Goal: Task Accomplishment & Management: Manage account settings

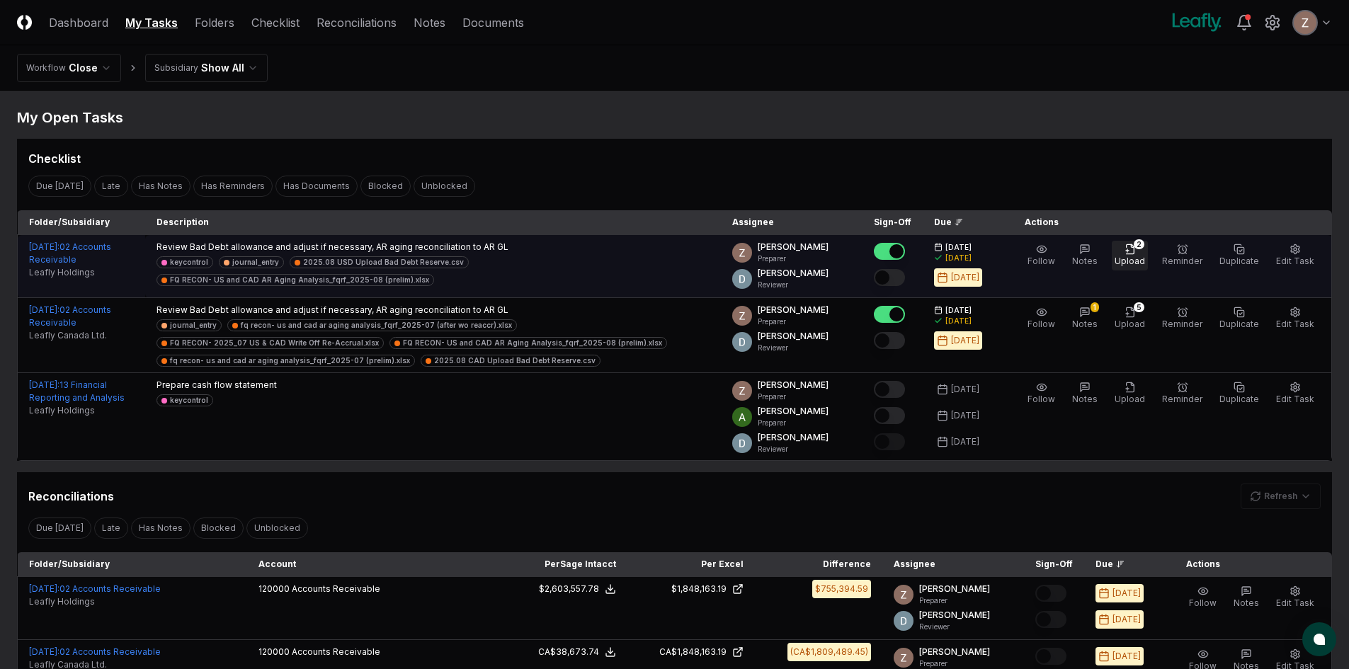
click at [1131, 244] on button "2 Upload" at bounding box center [1130, 256] width 36 height 30
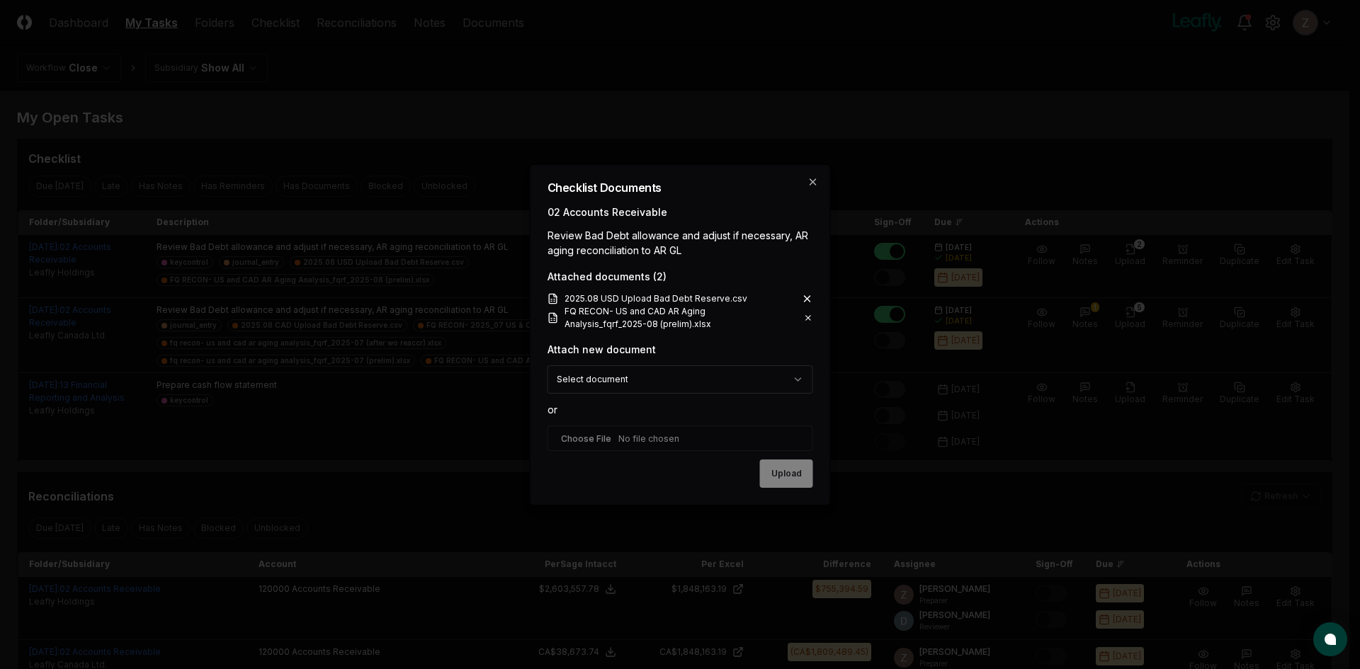
click at [808, 317] on icon at bounding box center [808, 317] width 4 height 4
click at [809, 318] on icon at bounding box center [808, 317] width 4 height 4
click at [754, 336] on div "**********" at bounding box center [680, 334] width 301 height 341
click at [809, 317] on icon at bounding box center [808, 317] width 4 height 4
click at [808, 319] on icon at bounding box center [808, 317] width 9 height 11
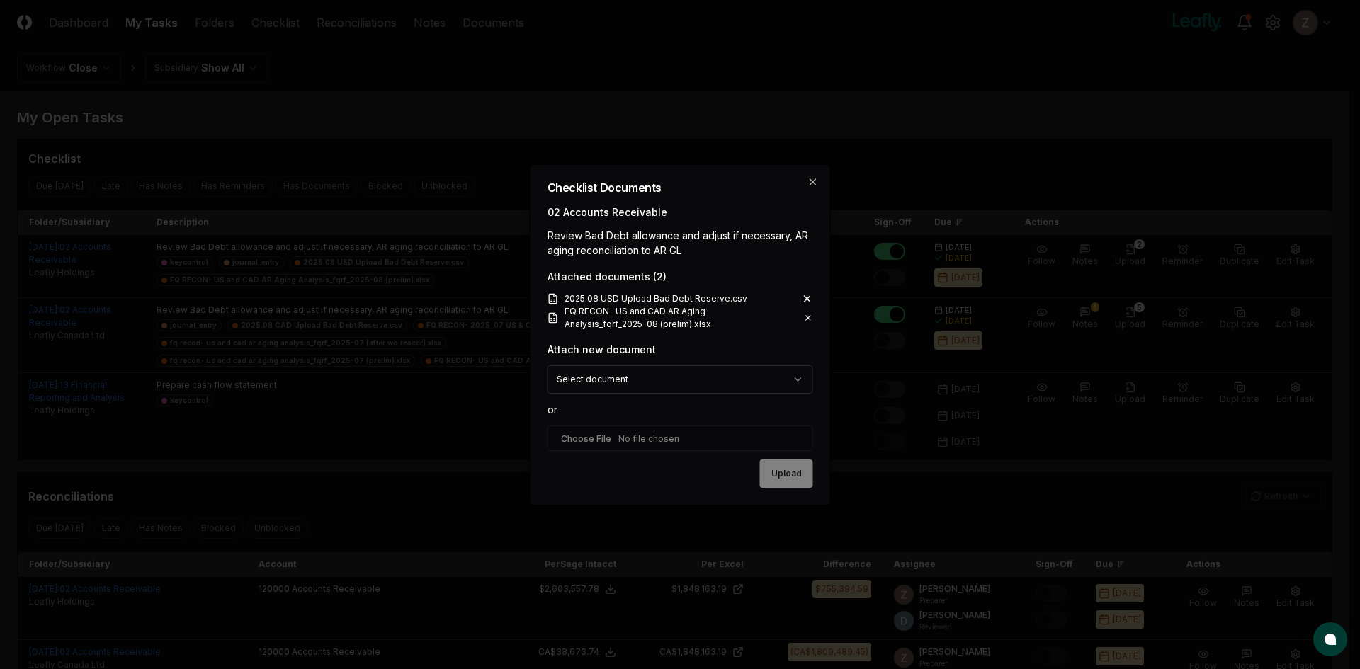
click at [812, 318] on icon at bounding box center [808, 317] width 9 height 11
click at [810, 319] on icon at bounding box center [808, 317] width 4 height 4
click at [811, 181] on icon "button" at bounding box center [813, 181] width 11 height 11
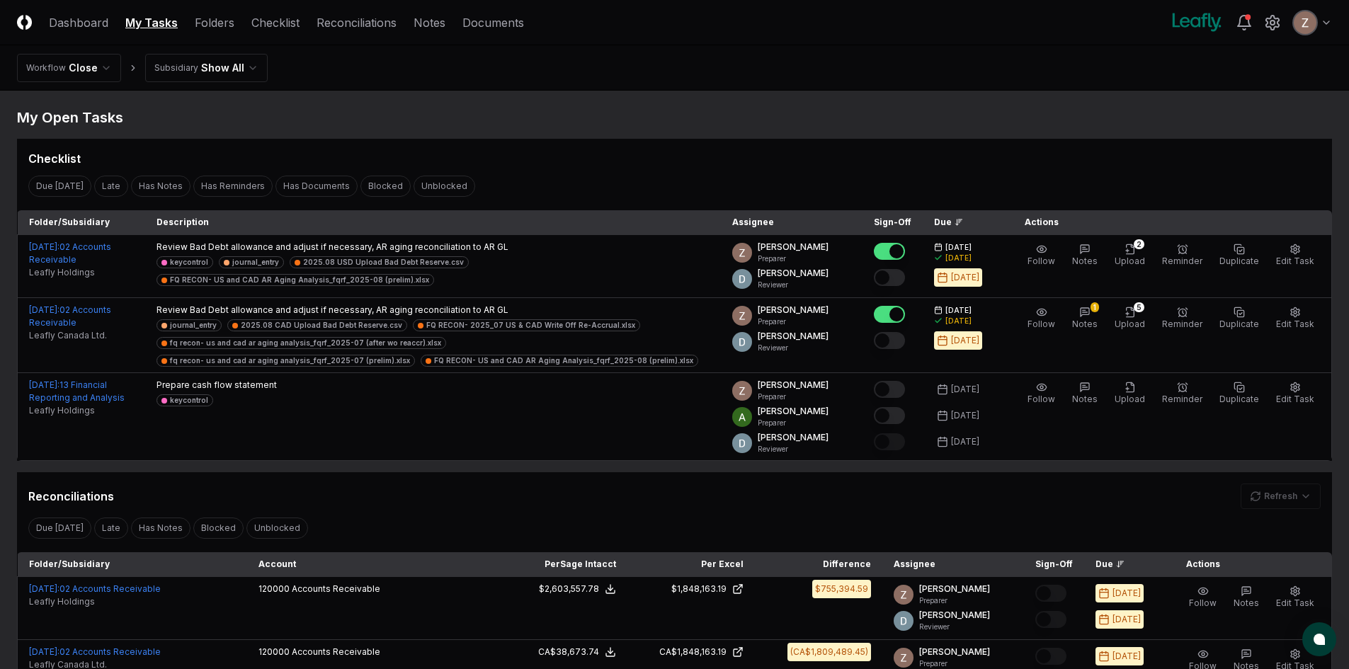
click at [1315, 28] on html "CloseCore Dashboard My Tasks Folders Checklist Reconciliations Notes Documents …" at bounding box center [674, 572] width 1349 height 1145
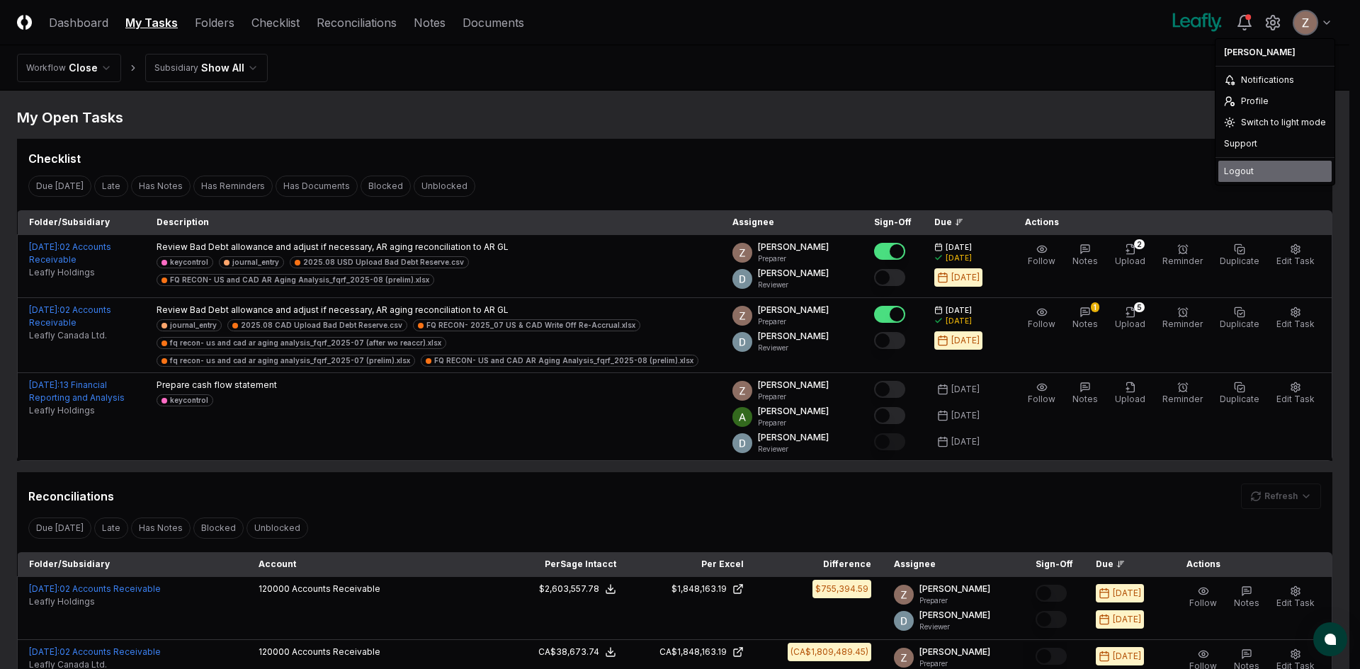
click at [1233, 172] on div "Logout" at bounding box center [1274, 171] width 113 height 21
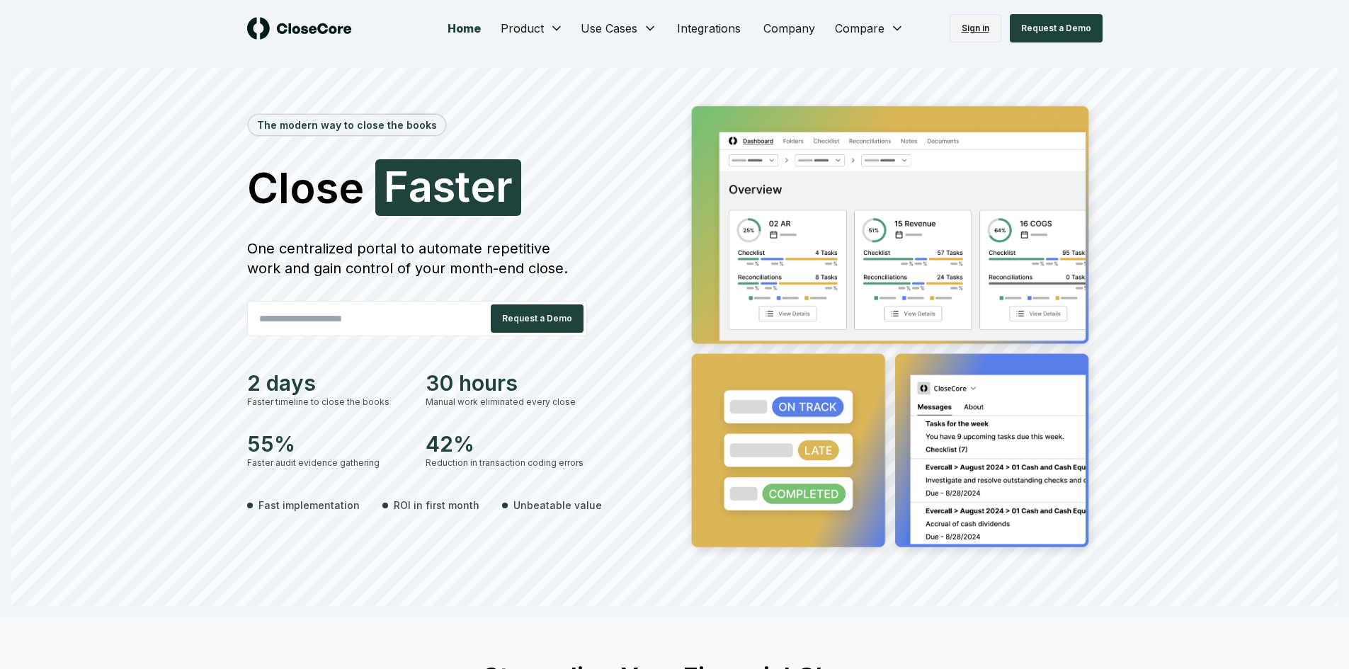
click at [984, 28] on link "Sign in" at bounding box center [976, 28] width 52 height 28
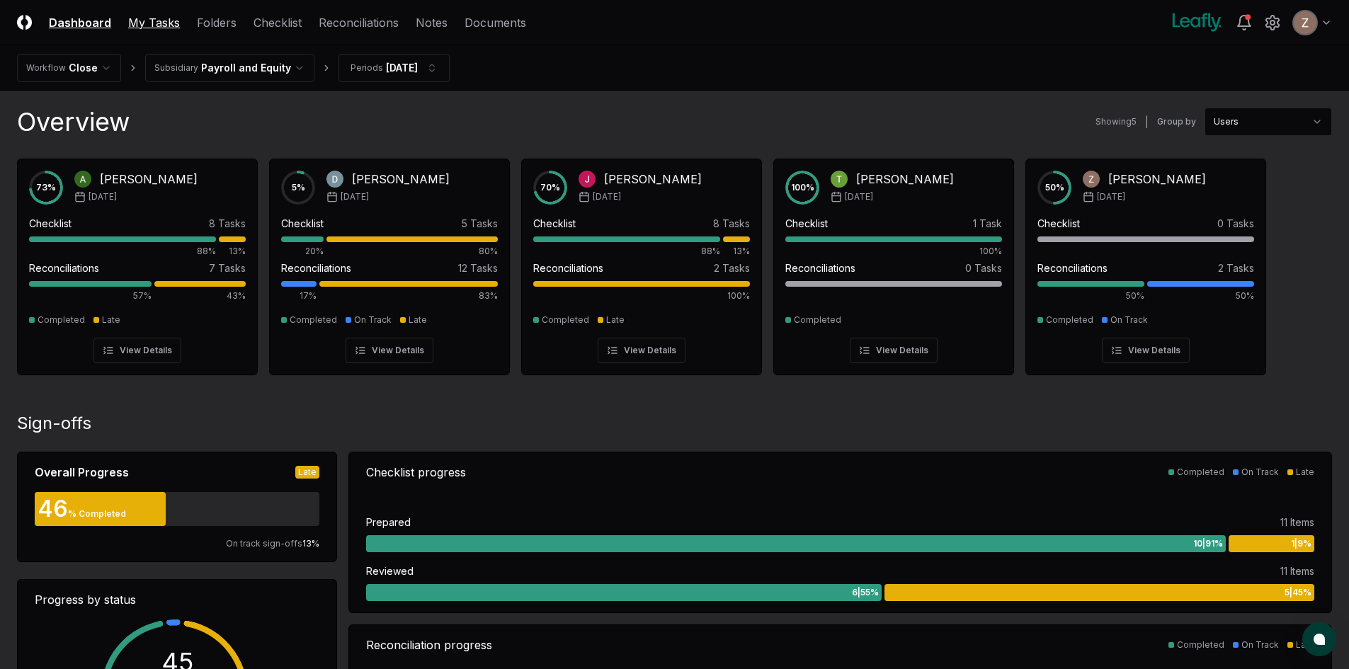
click at [172, 17] on link "My Tasks" at bounding box center [154, 22] width 52 height 17
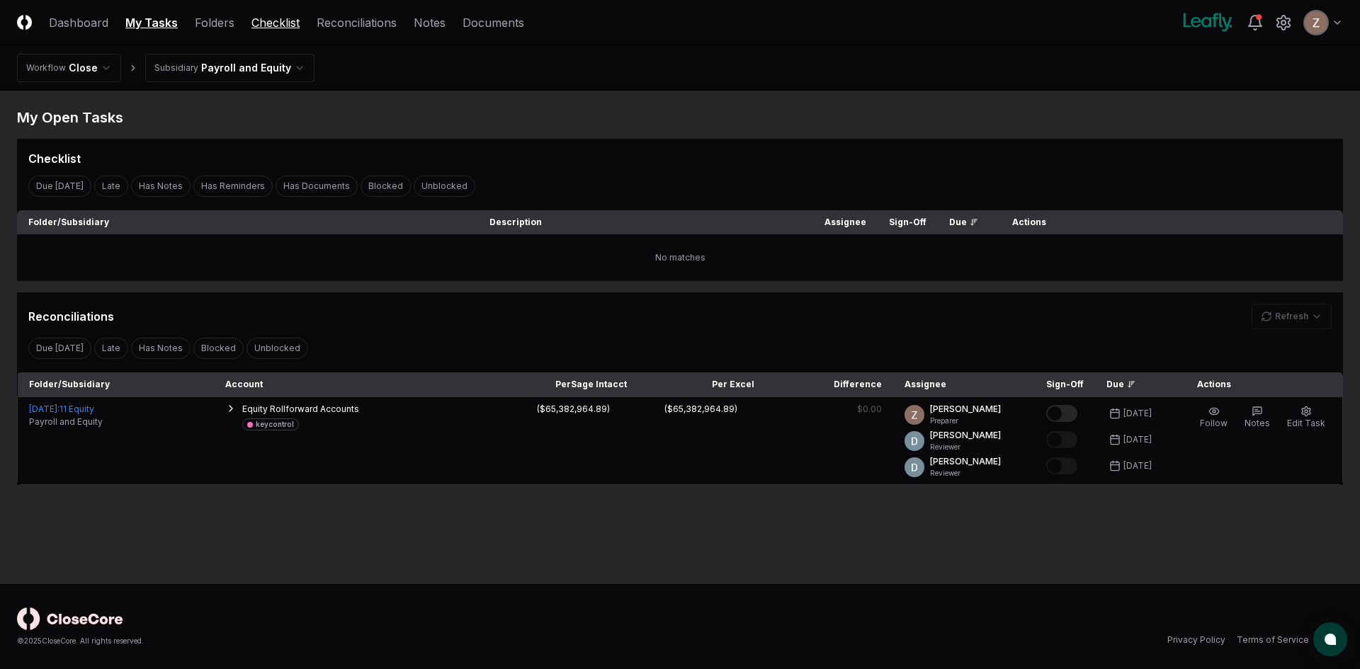
click at [268, 23] on link "Checklist" at bounding box center [275, 22] width 48 height 17
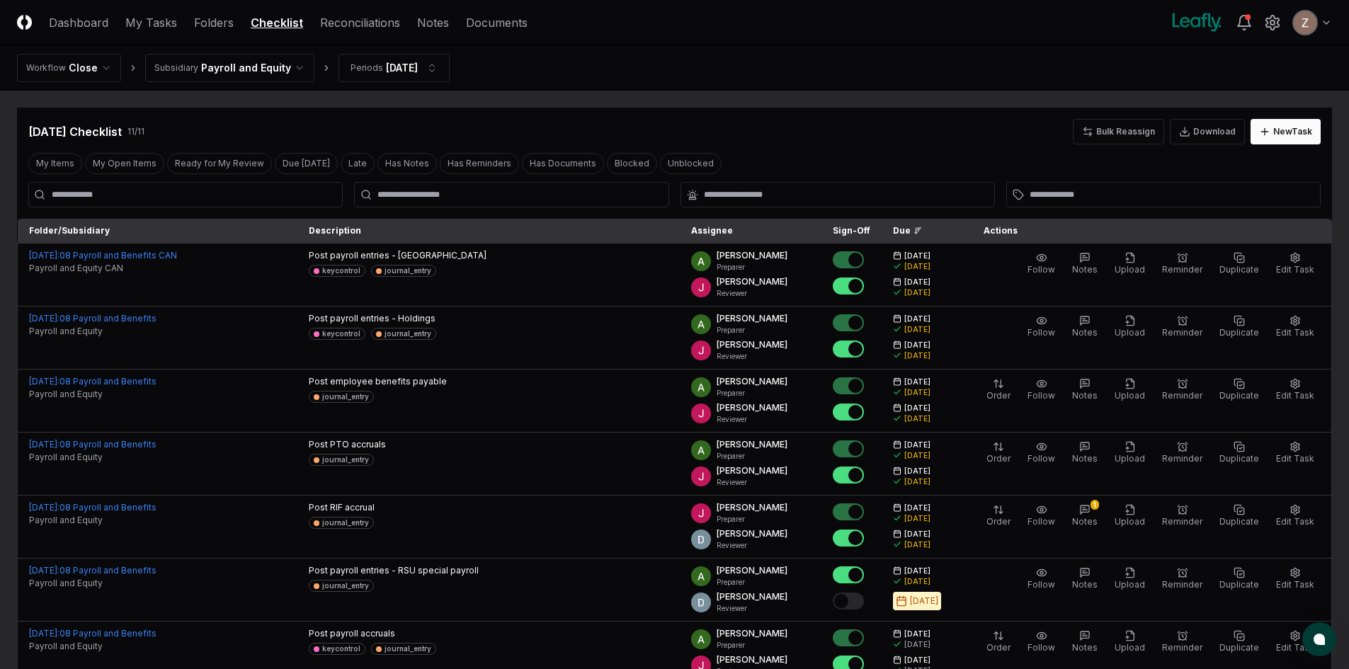
click at [244, 75] on html "CloseCore Dashboard My Tasks Folders Checklist Reconciliations Notes Documents …" at bounding box center [674, 519] width 1349 height 1039
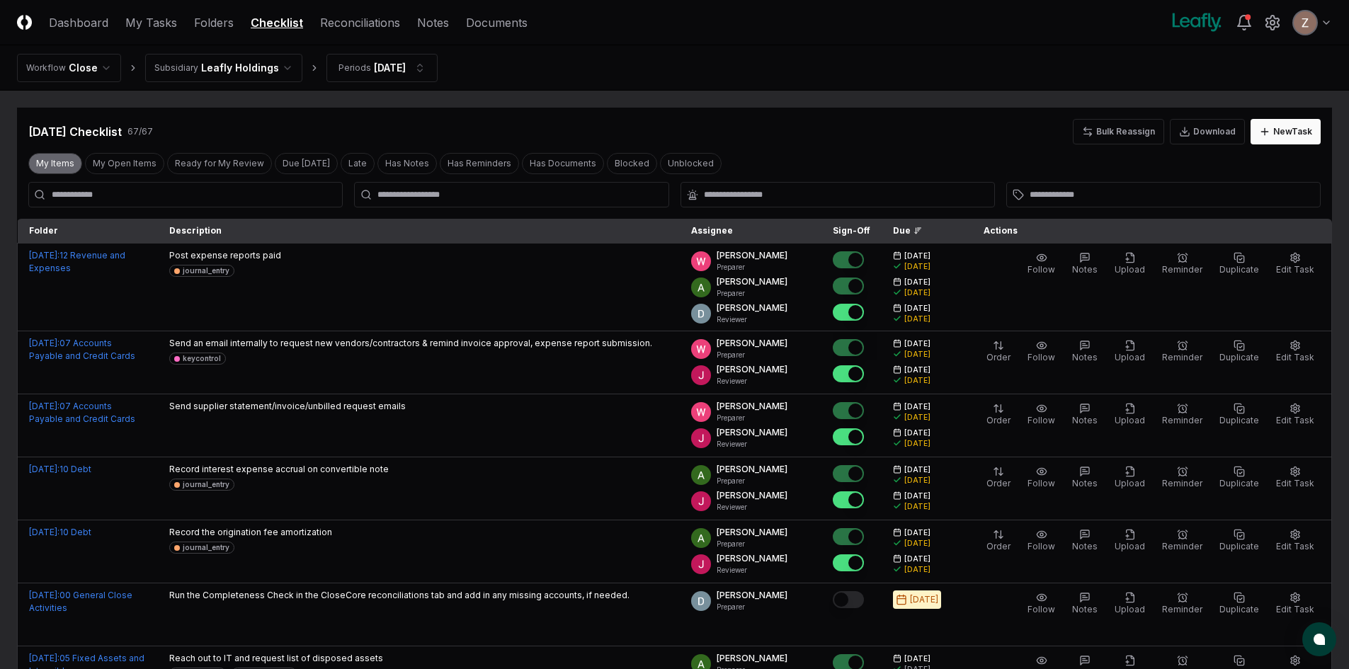
click at [60, 172] on button "My Items" at bounding box center [55, 163] width 54 height 21
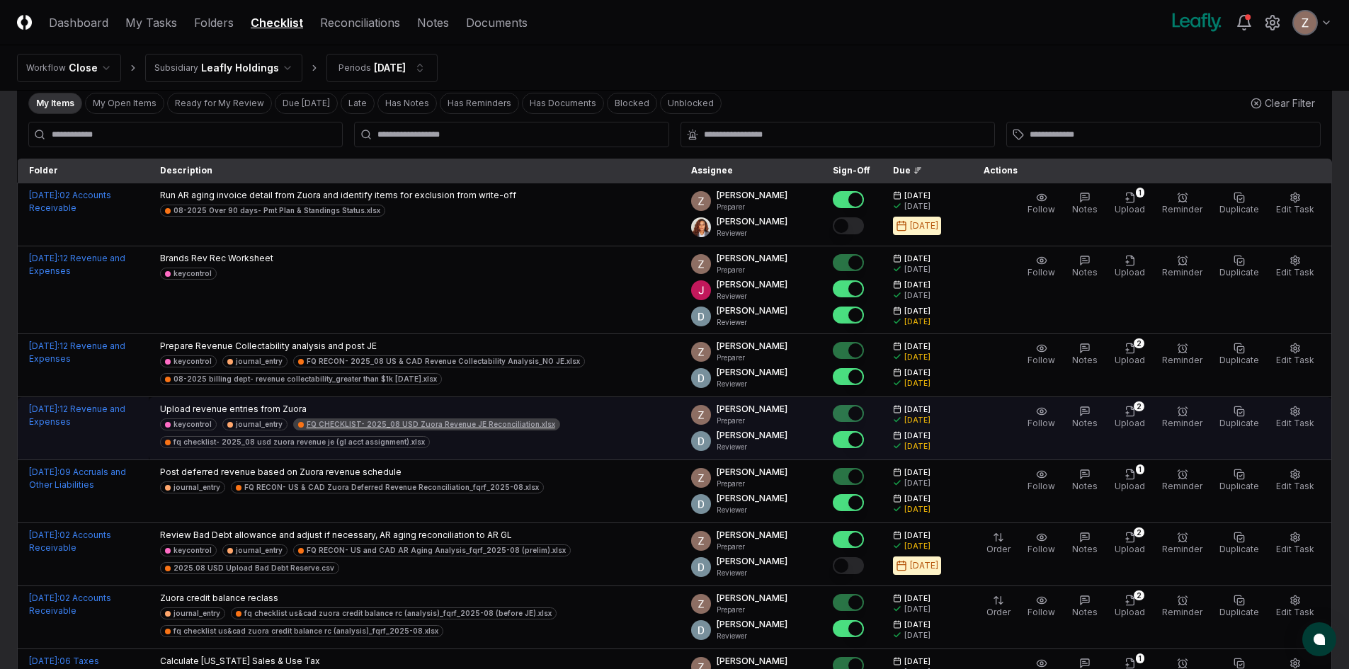
scroll to position [142, 0]
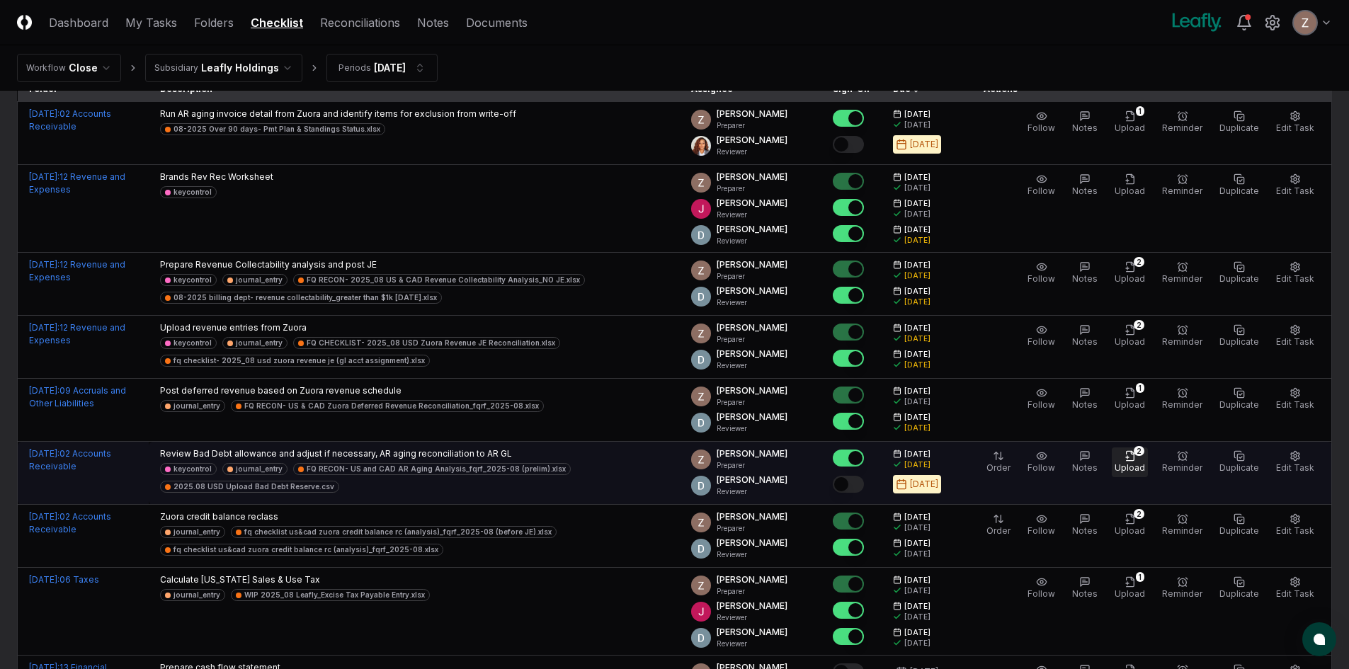
click at [1145, 450] on div "2" at bounding box center [1139, 451] width 11 height 10
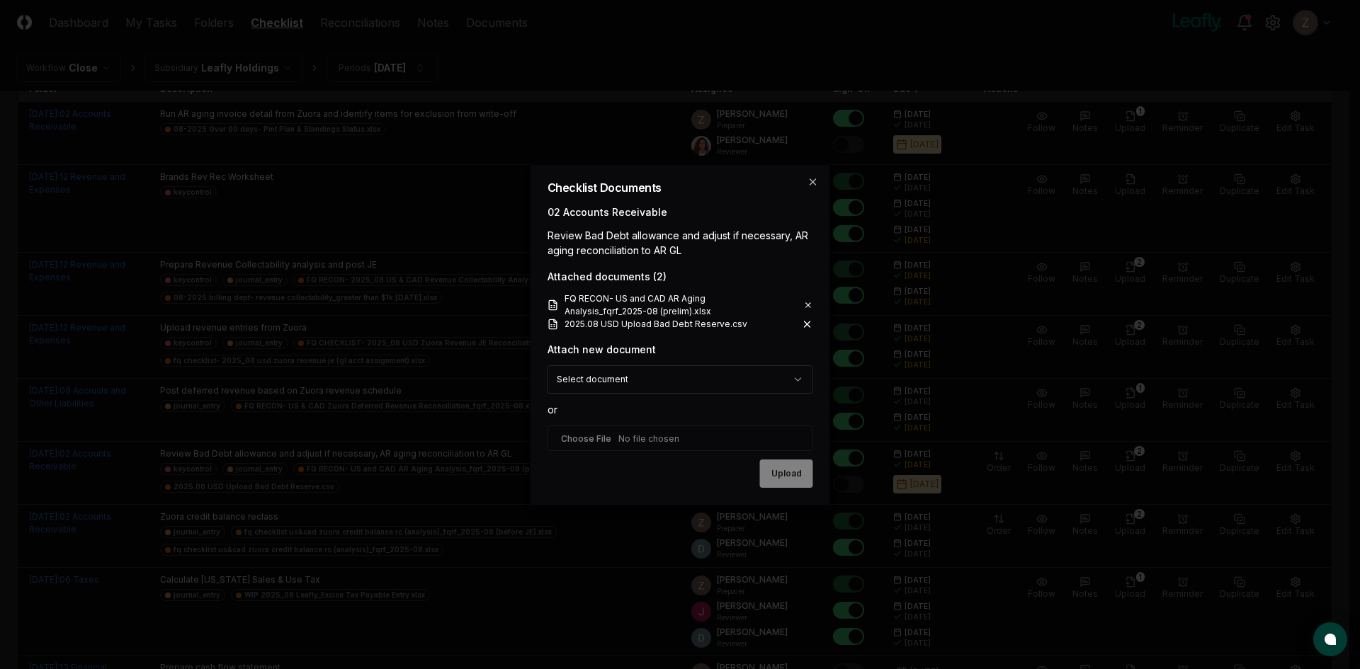
click at [805, 324] on icon at bounding box center [807, 324] width 11 height 11
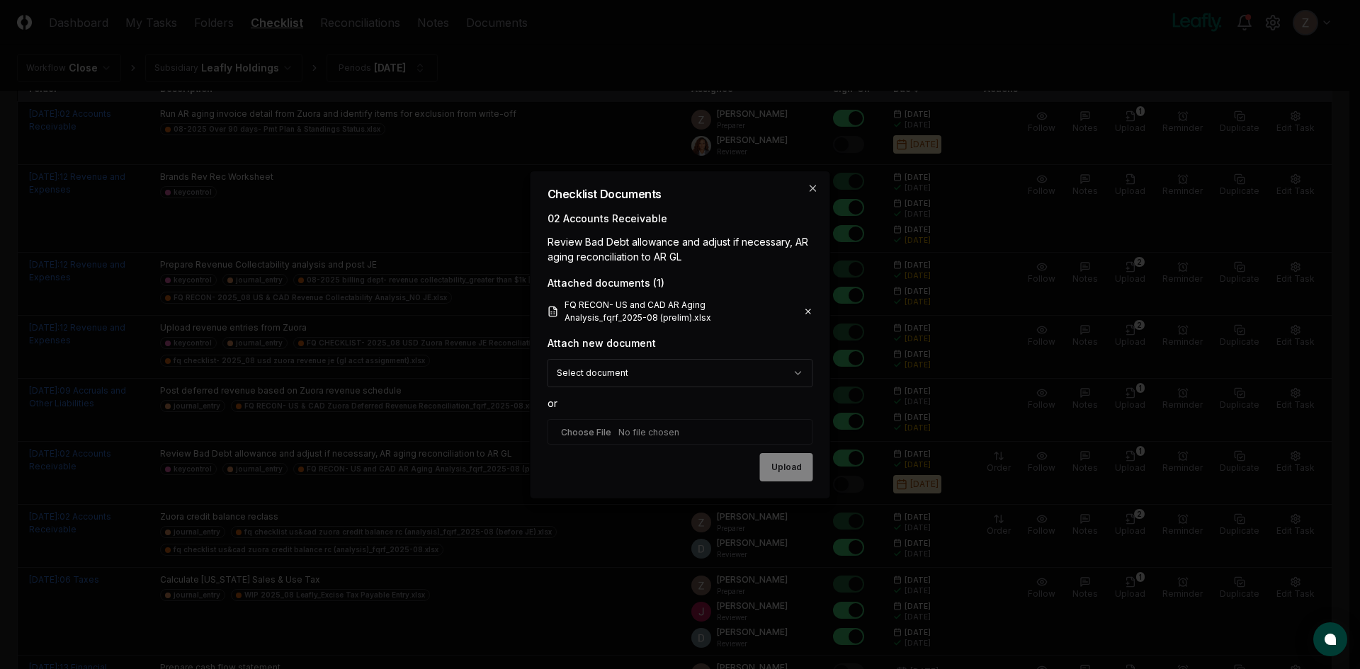
click at [810, 311] on icon at bounding box center [808, 311] width 9 height 11
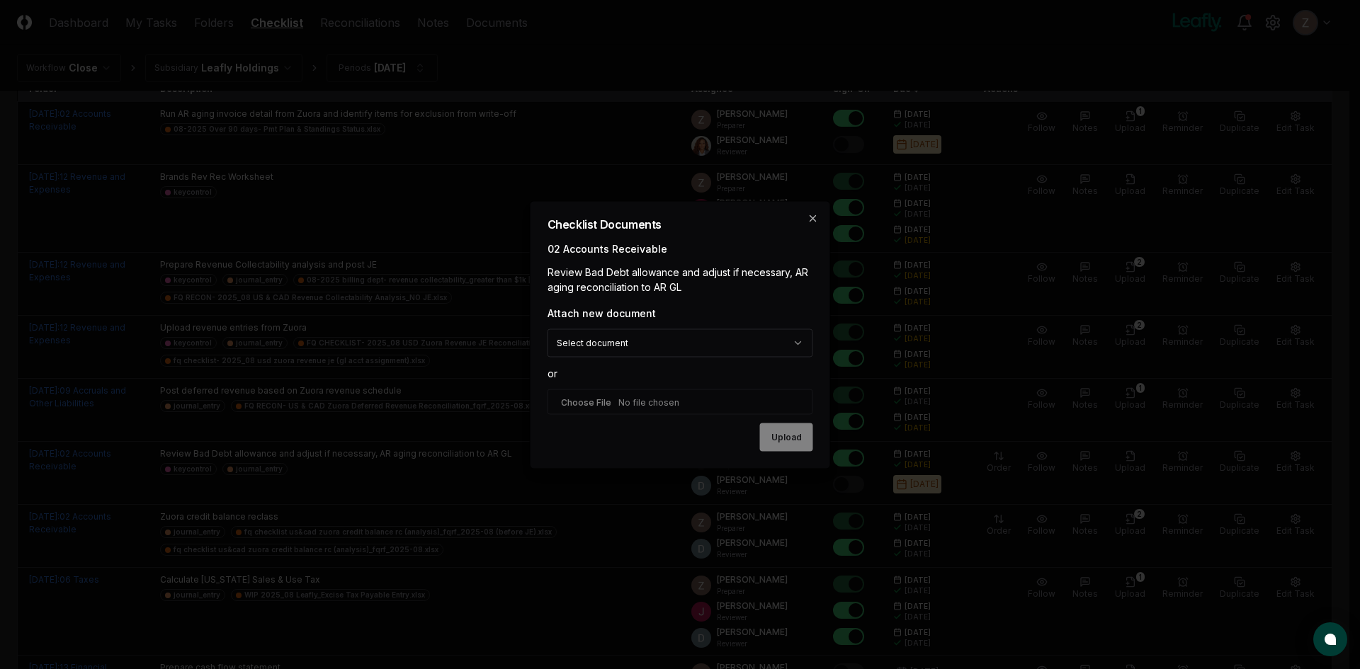
click at [604, 405] on input "file" at bounding box center [681, 402] width 266 height 26
type input "**********"
click at [769, 440] on button "Upload" at bounding box center [786, 438] width 53 height 28
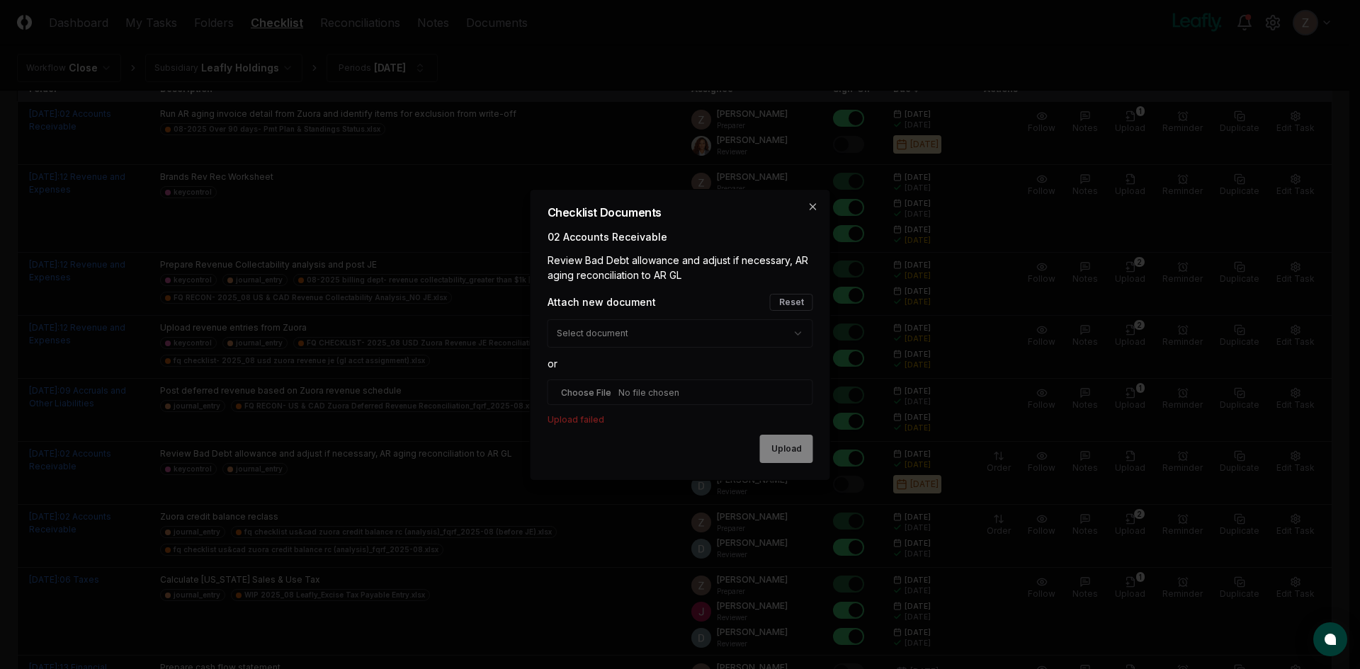
click at [766, 374] on div "**********" at bounding box center [681, 364] width 266 height 141
click at [779, 307] on button "Reset" at bounding box center [791, 302] width 43 height 17
select select
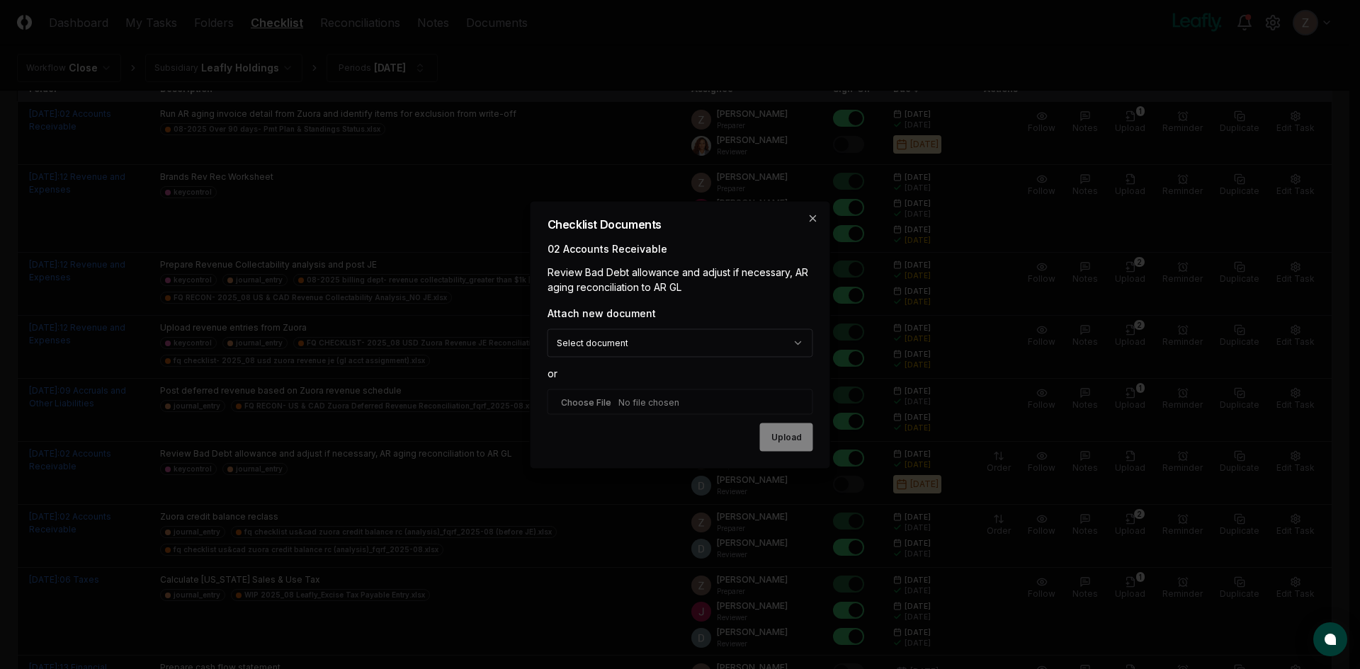
click at [786, 349] on body "CloseCore Dashboard My Tasks Folders Checklist Reconciliations Notes Documents …" at bounding box center [674, 351] width 1349 height 987
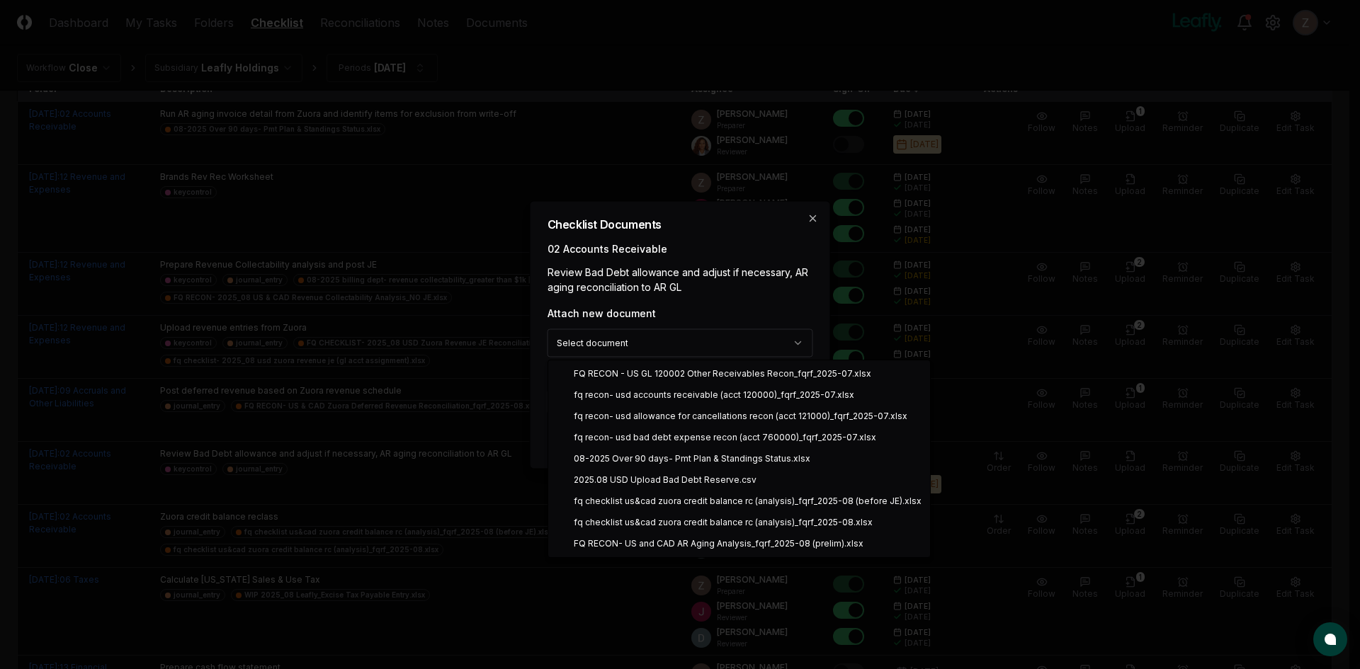
select select "**********"
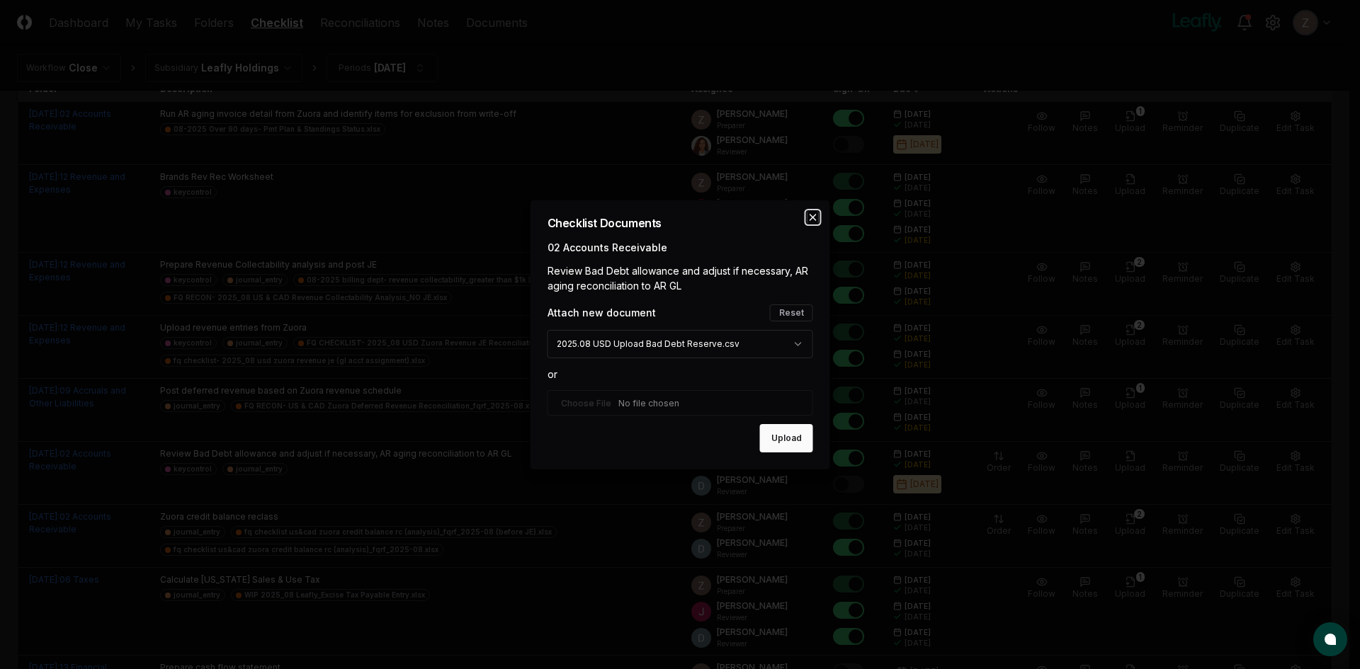
click at [810, 218] on icon "button" at bounding box center [813, 217] width 11 height 11
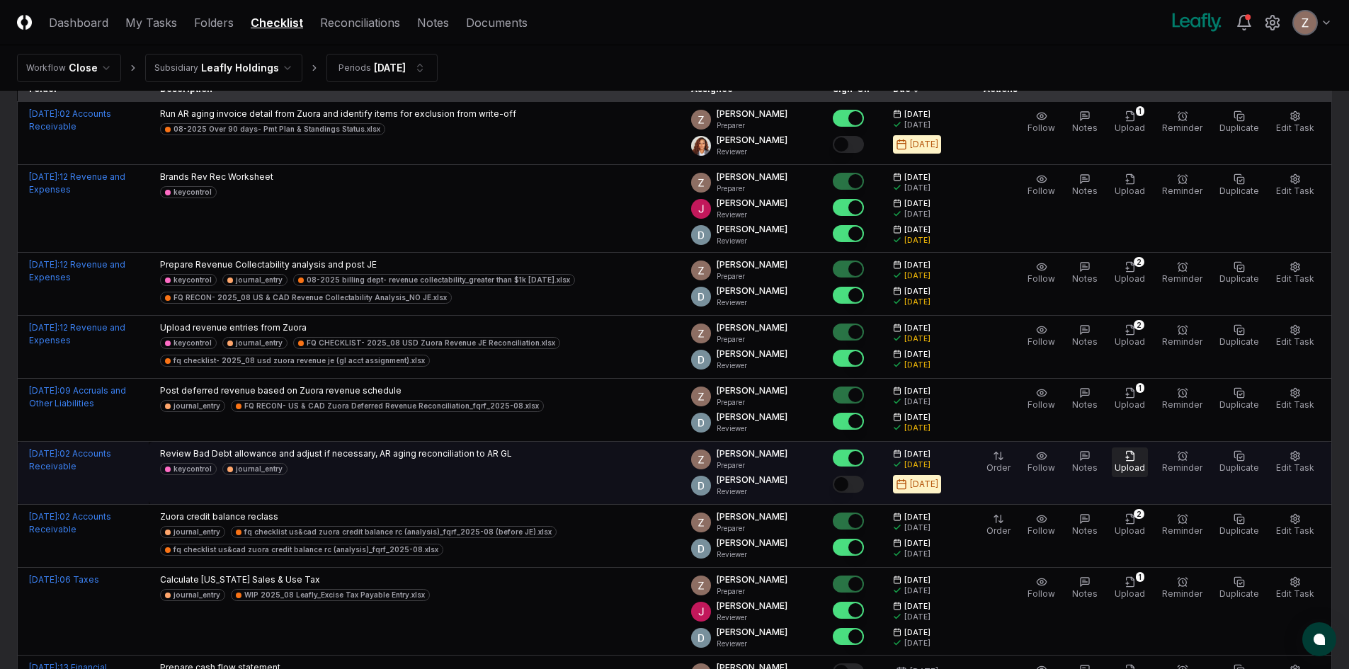
click at [1134, 460] on icon "button" at bounding box center [1130, 455] width 8 height 9
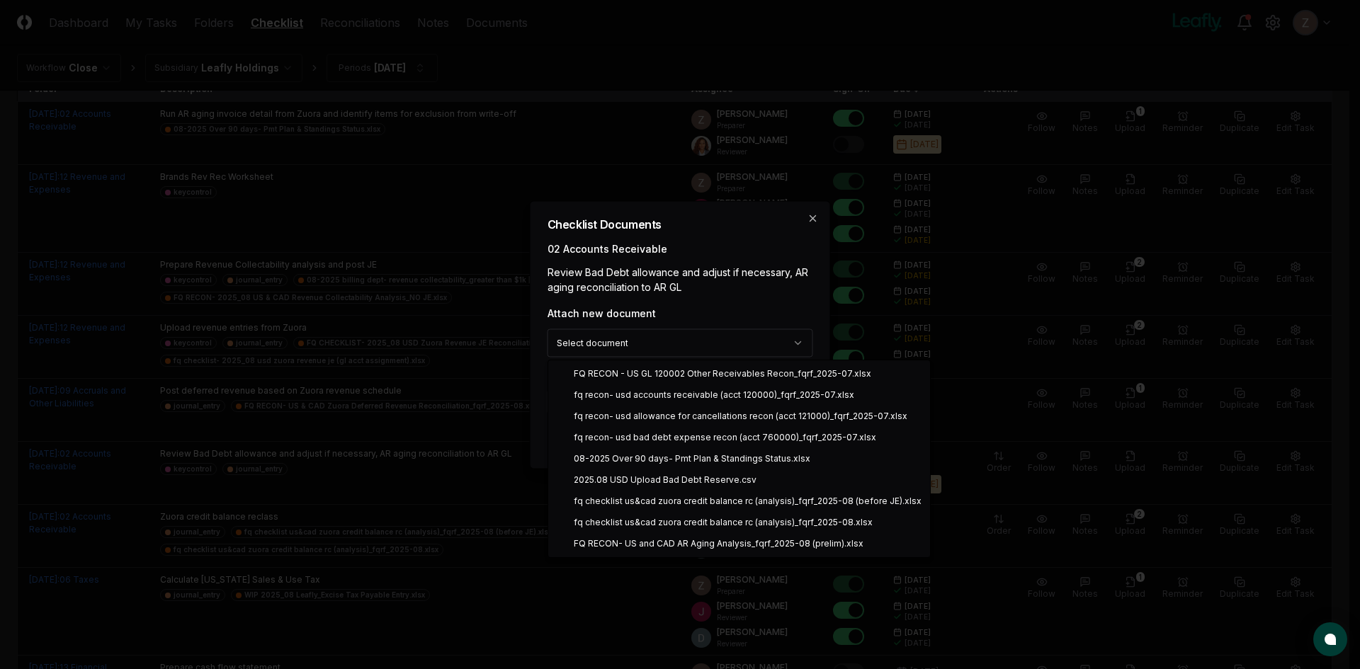
click at [647, 352] on body "CloseCore Dashboard My Tasks Folders Checklist Reconciliations Notes Documents …" at bounding box center [674, 351] width 1349 height 987
select select "**********"
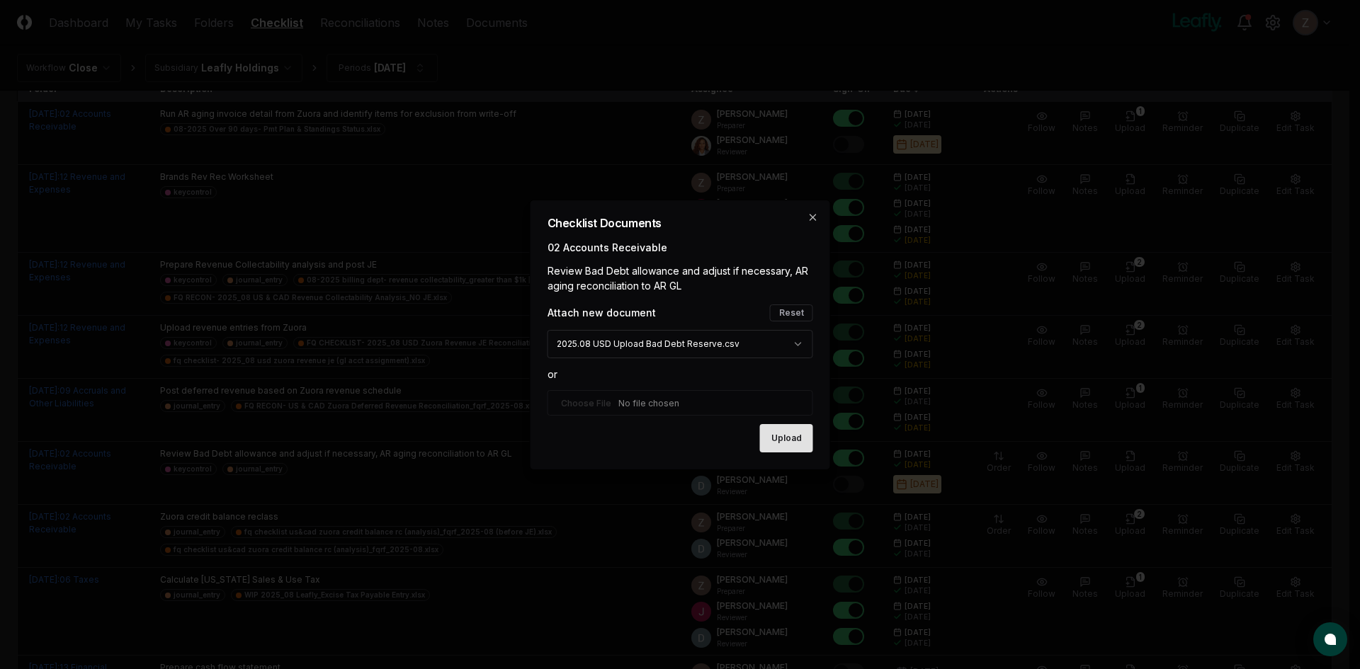
click at [791, 452] on button "Upload" at bounding box center [786, 438] width 53 height 28
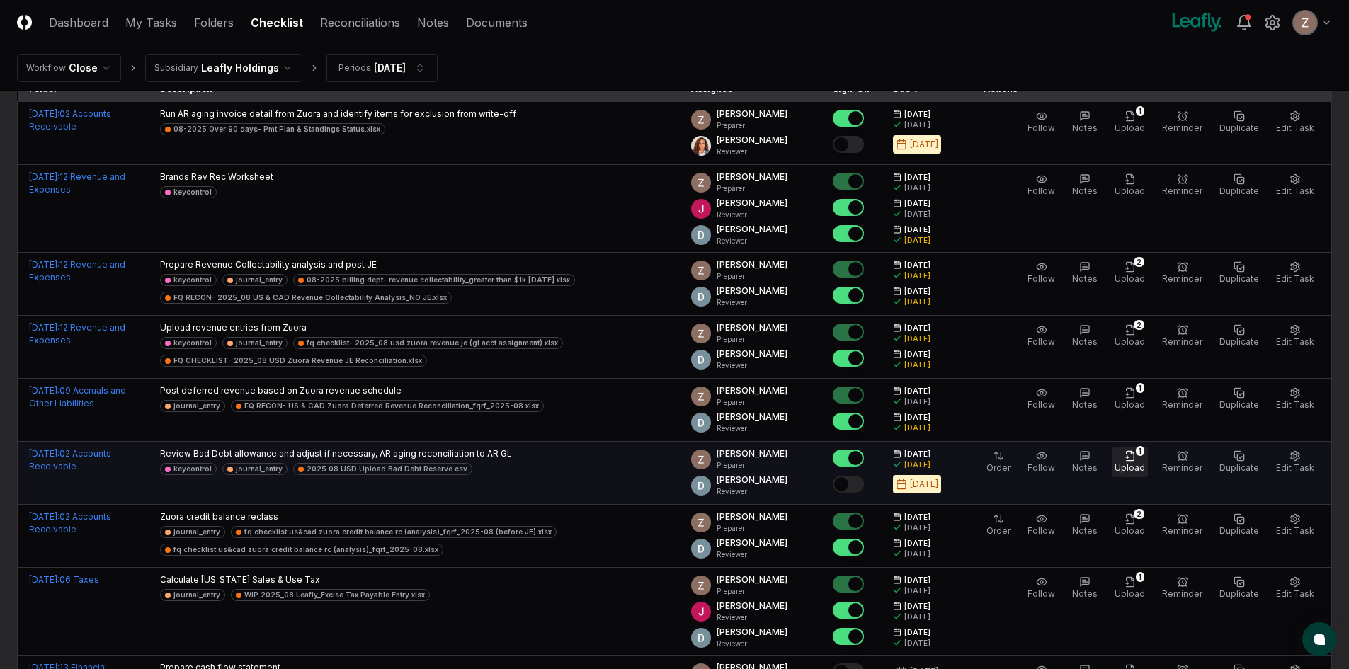
click at [1136, 453] on icon "button" at bounding box center [1130, 456] width 11 height 11
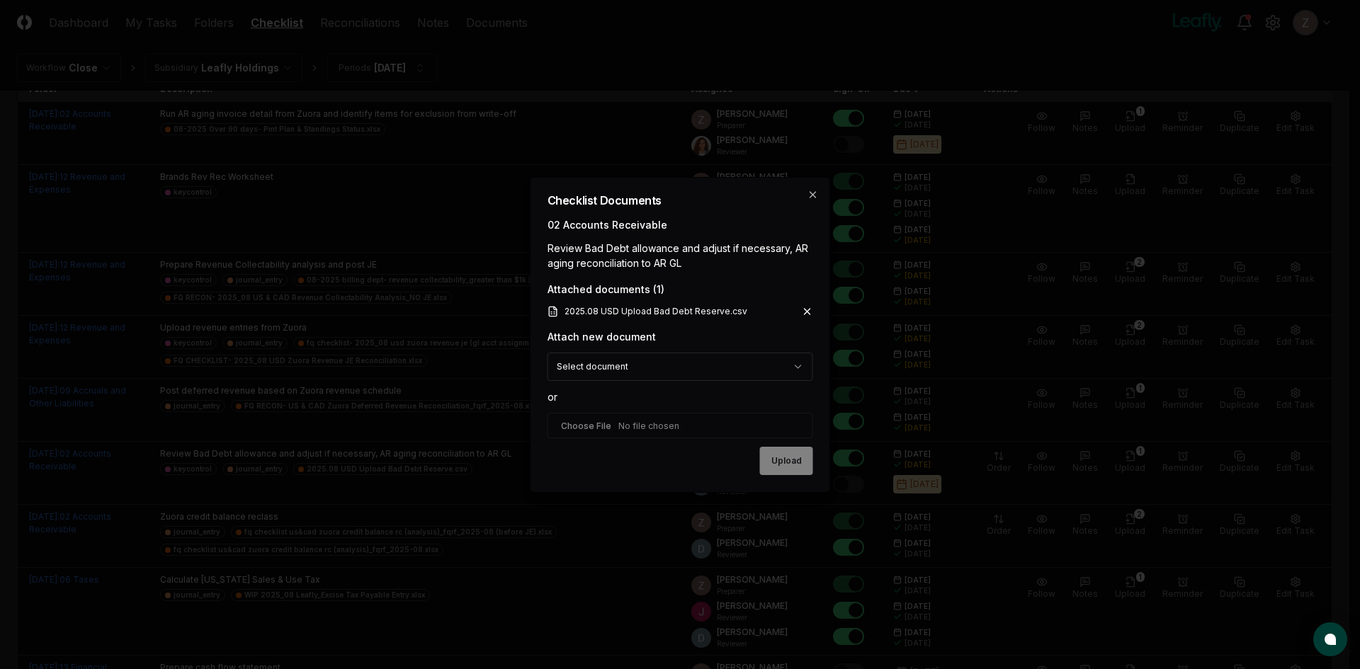
click at [658, 430] on input "file" at bounding box center [681, 426] width 266 height 26
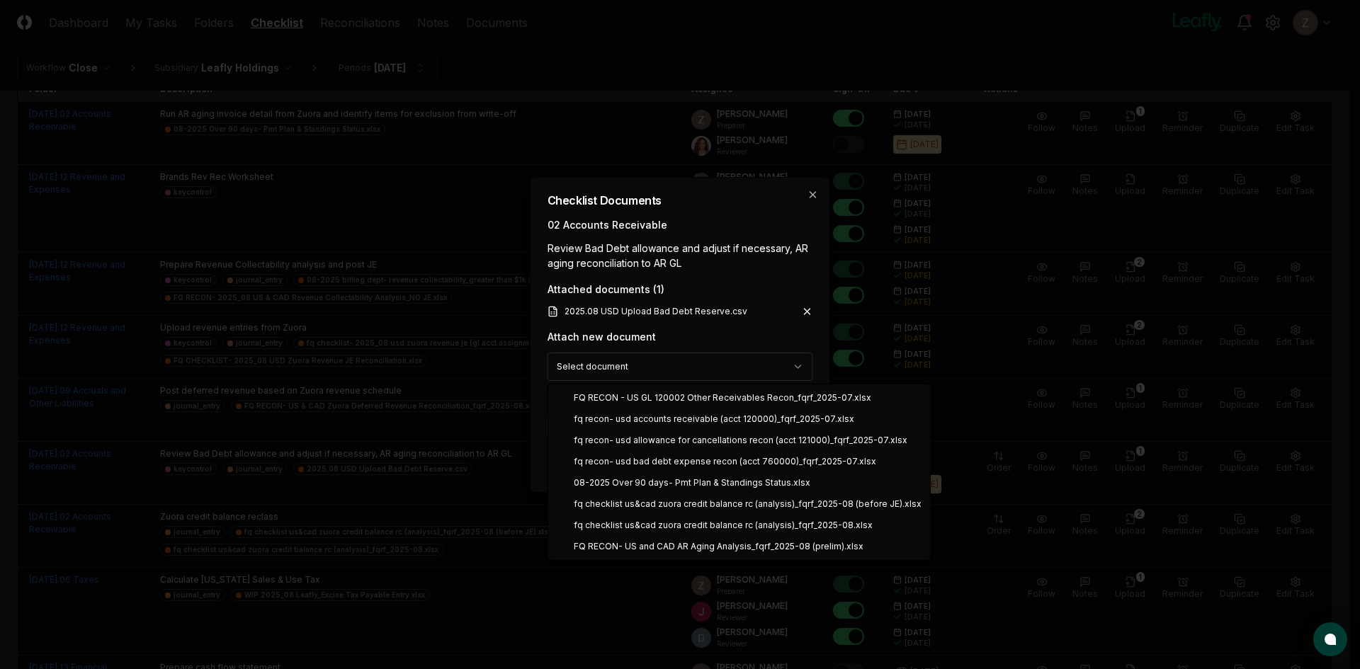
click at [662, 360] on body "CloseCore Dashboard My Tasks Folders Checklist Reconciliations Notes Documents …" at bounding box center [674, 351] width 1349 height 987
select select "**********"
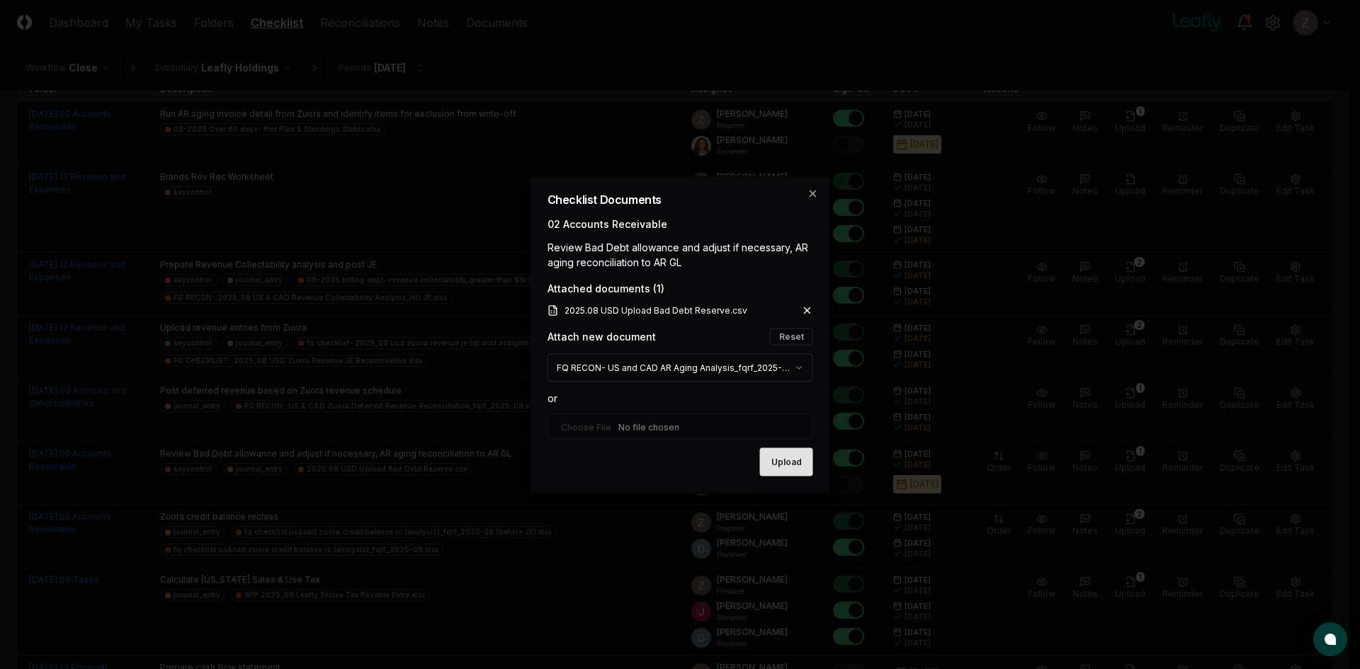
click at [792, 458] on button "Upload" at bounding box center [786, 462] width 53 height 28
